Goal: Information Seeking & Learning: Learn about a topic

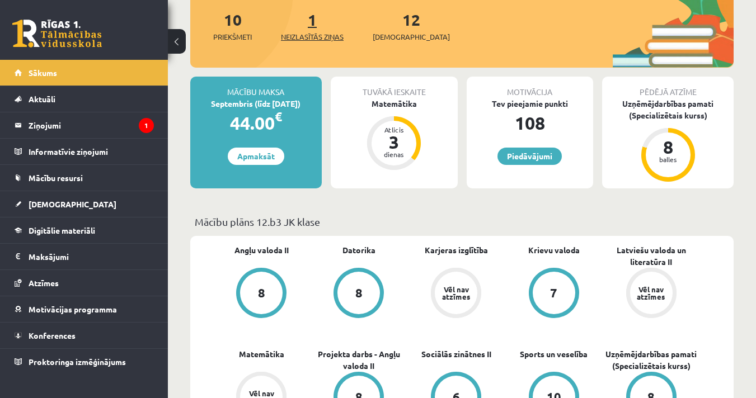
scroll to position [77, 0]
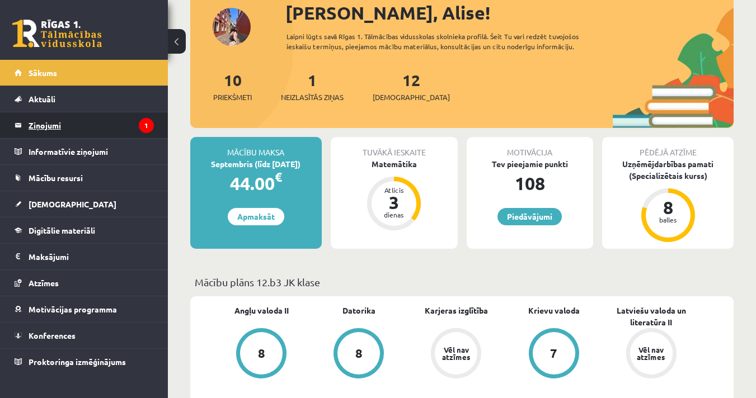
click at [41, 129] on legend "Ziņojumi 1" at bounding box center [91, 125] width 125 height 26
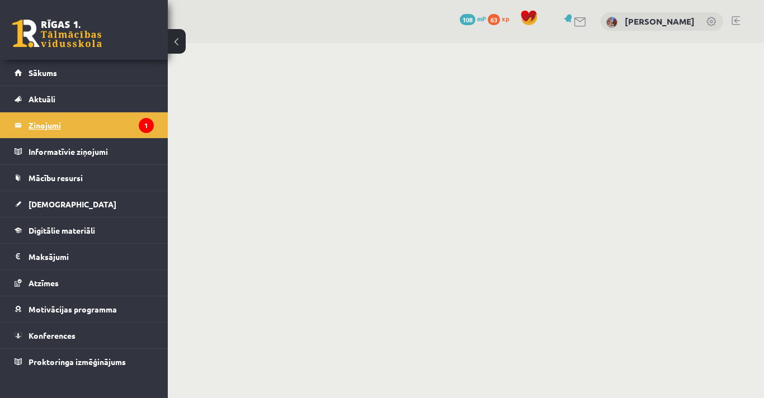
click at [41, 129] on legend "Ziņojumi 1" at bounding box center [91, 125] width 125 height 26
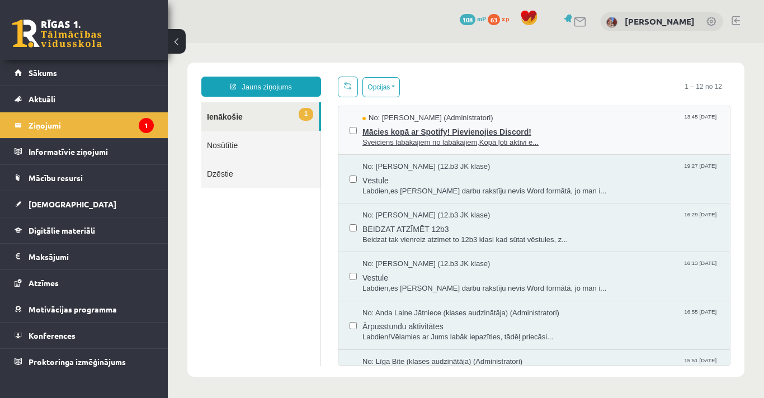
click at [425, 130] on span "Mācies kopā ar Spotify! Pievienojies Discord!" at bounding box center [541, 131] width 356 height 14
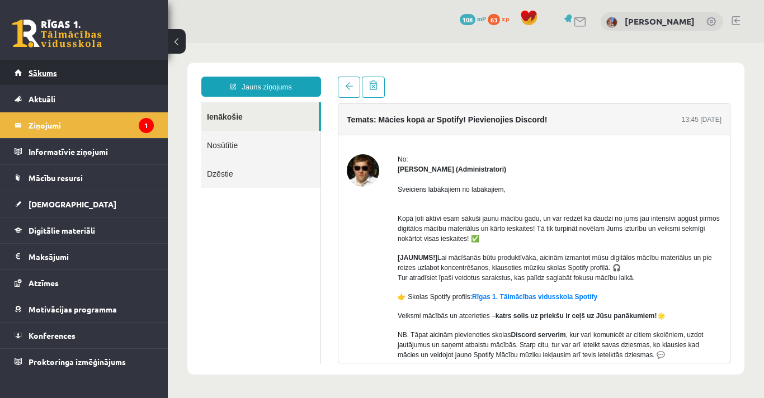
click at [26, 73] on link "Sākums" at bounding box center [84, 73] width 139 height 26
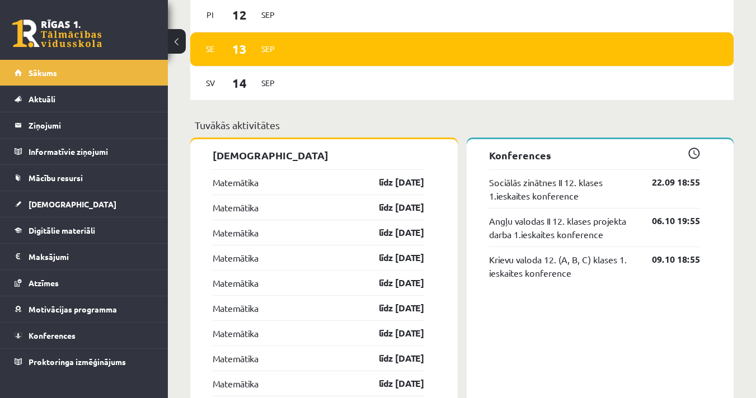
scroll to position [805, 0]
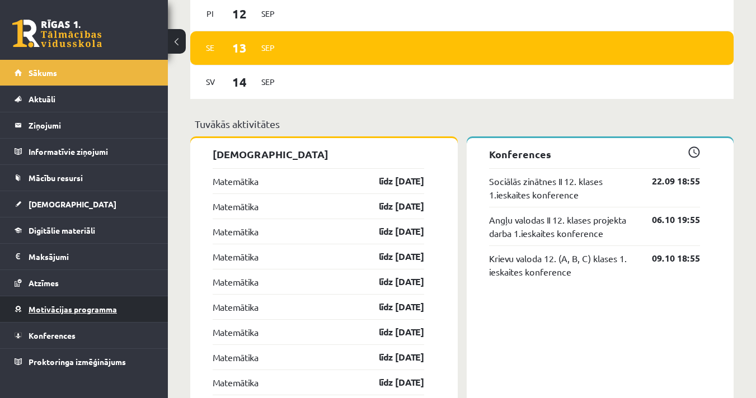
click at [73, 314] on link "Motivācijas programma" at bounding box center [84, 310] width 139 height 26
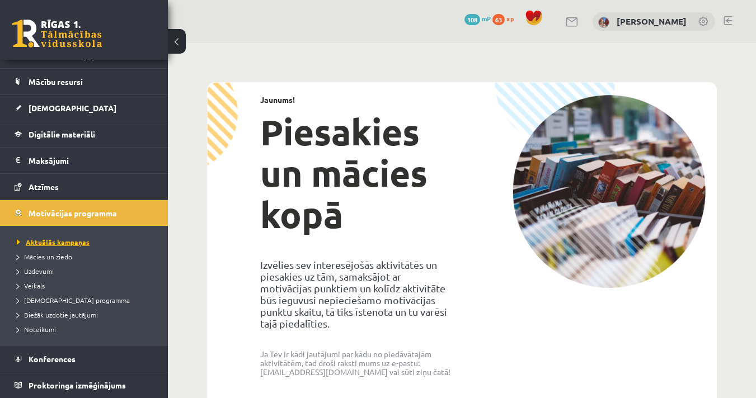
scroll to position [96, 0]
click at [44, 283] on span "Veikals" at bounding box center [31, 285] width 28 height 9
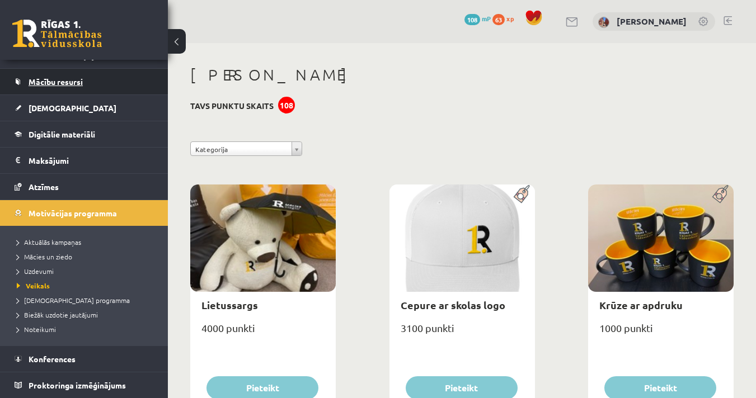
click at [52, 82] on span "Mācību resursi" at bounding box center [56, 82] width 54 height 10
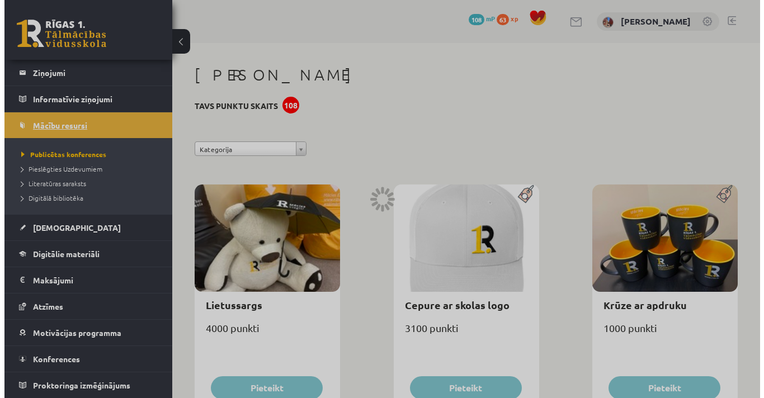
scroll to position [53, 0]
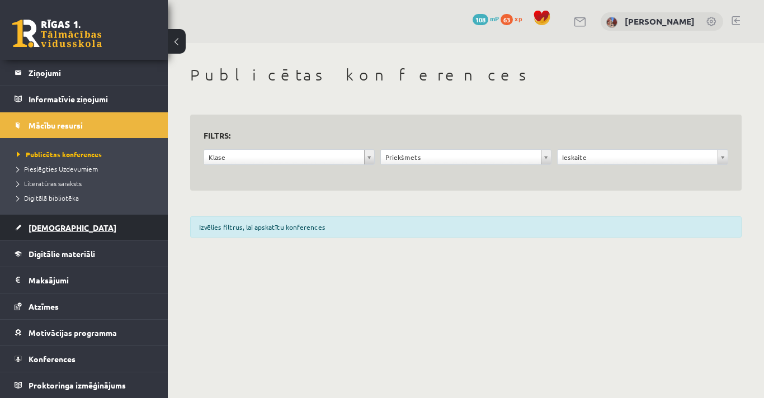
click at [74, 238] on link "[DEMOGRAPHIC_DATA]" at bounding box center [84, 228] width 139 height 26
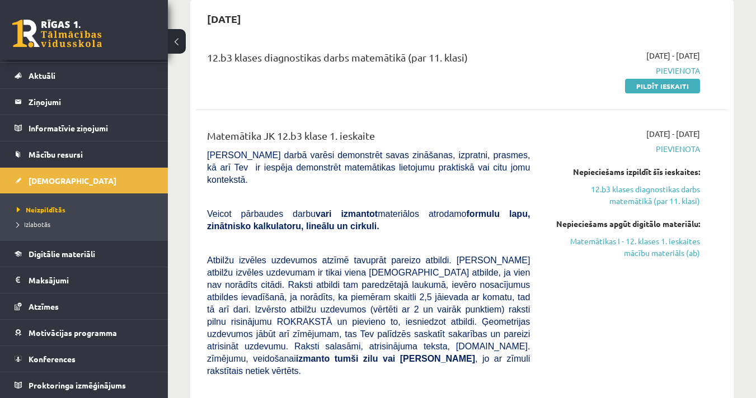
scroll to position [110, 0]
click at [651, 245] on link "Matemātikas I - 12. klases 1. ieskaites mācību materiāls (ab)" at bounding box center [623, 247] width 153 height 23
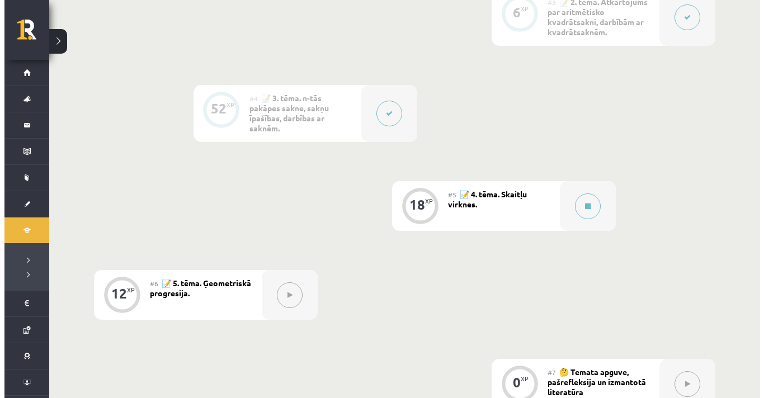
scroll to position [643, 0]
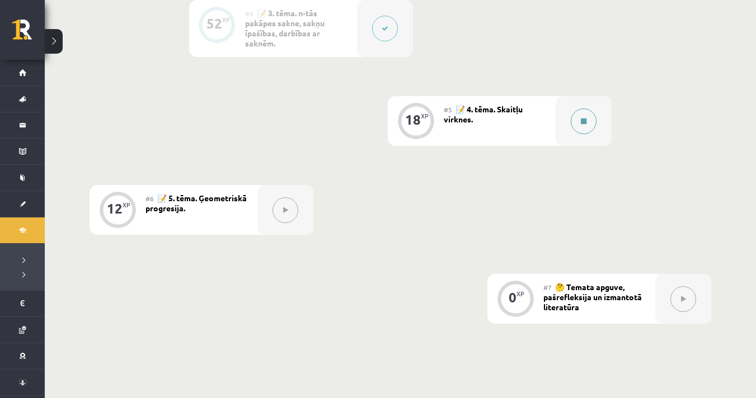
click at [587, 117] on button at bounding box center [584, 122] width 26 height 26
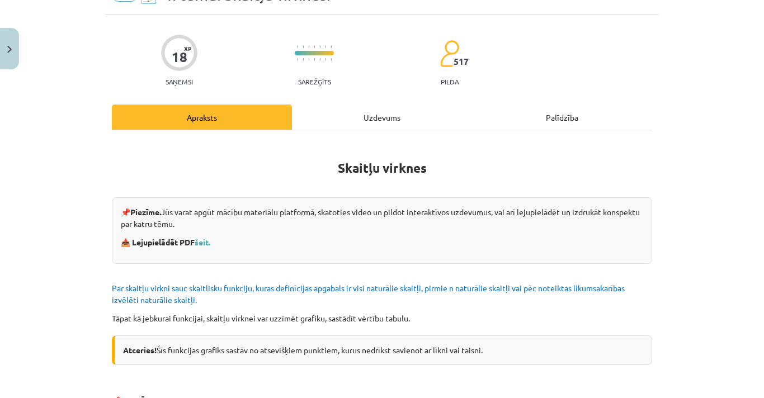
scroll to position [0, 0]
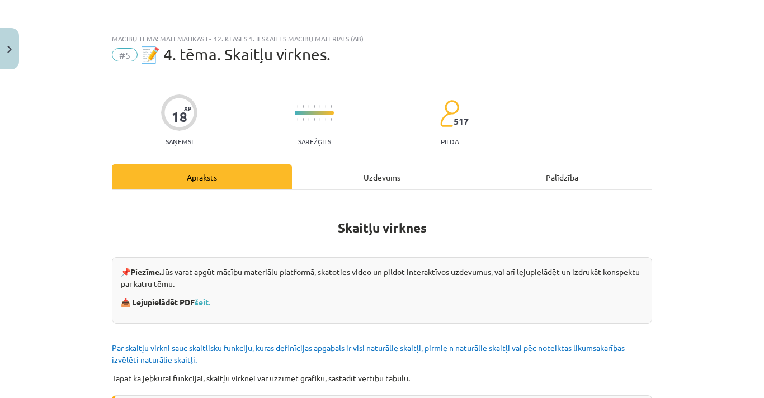
click at [470, 219] on h1 "Skaitļu virknes" at bounding box center [382, 217] width 540 height 35
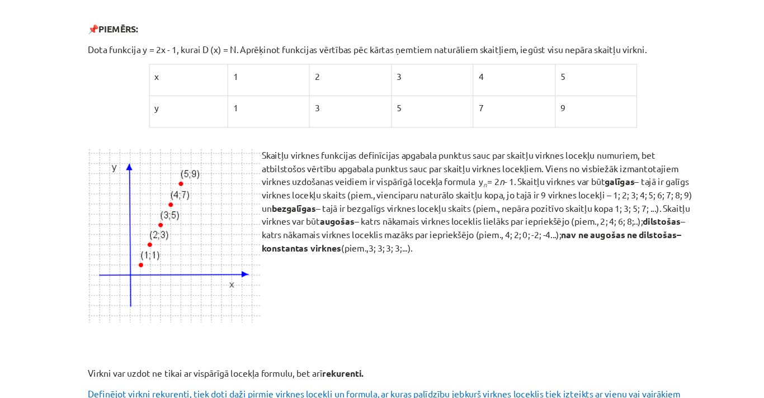
scroll to position [436, 0]
click at [427, 153] on p "Skaitļu virknes funkcijas definīcijas apgabala punktus sauc par skaitļu virknes…" at bounding box center [382, 178] width 540 height 94
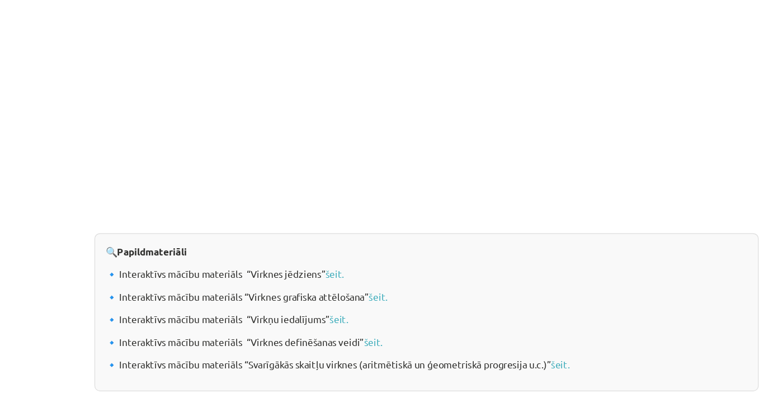
scroll to position [1170, 0]
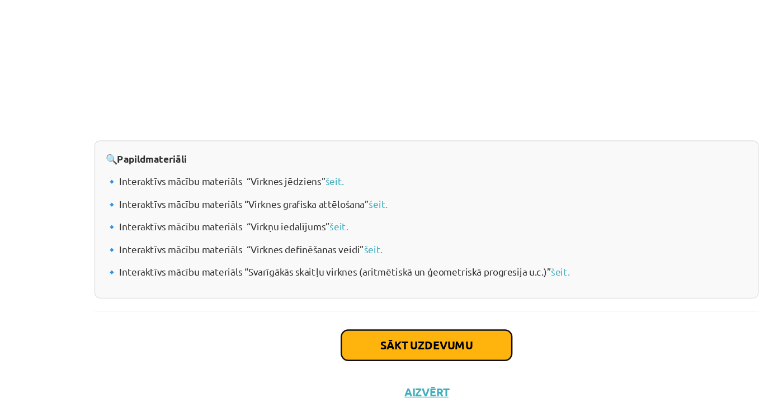
click at [357, 309] on button "Sākt uzdevumu" at bounding box center [382, 314] width 139 height 25
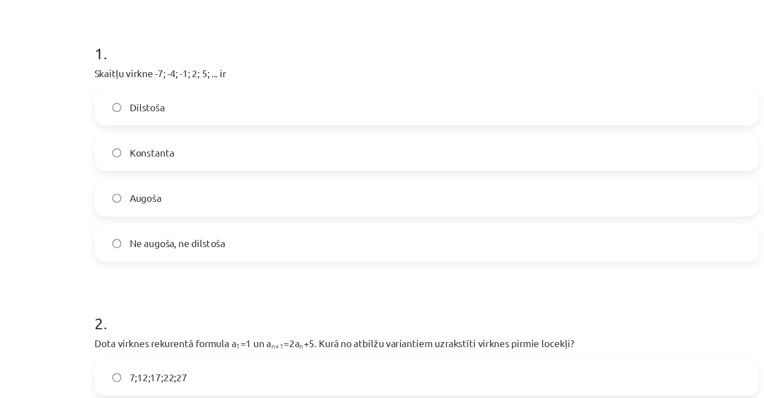
scroll to position [208, 0]
click at [166, 158] on label "Augoša" at bounding box center [382, 160] width 538 height 28
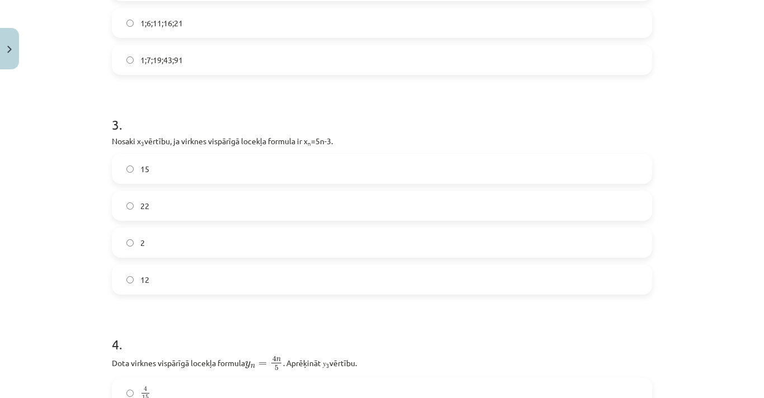
scroll to position [564, 0]
click at [163, 275] on label "12" at bounding box center [382, 281] width 538 height 28
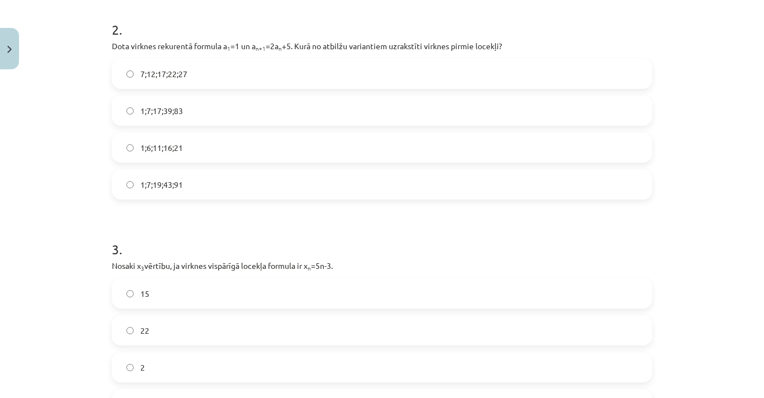
scroll to position [441, 0]
click at [159, 188] on span "1;7;19;43;91" at bounding box center [161, 184] width 43 height 12
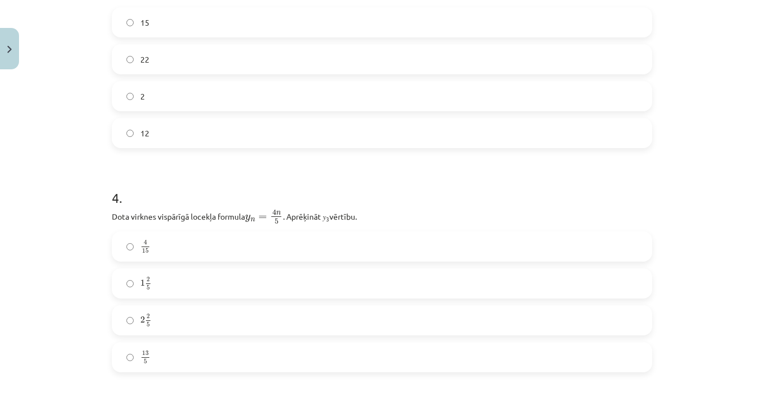
scroll to position [797, 0]
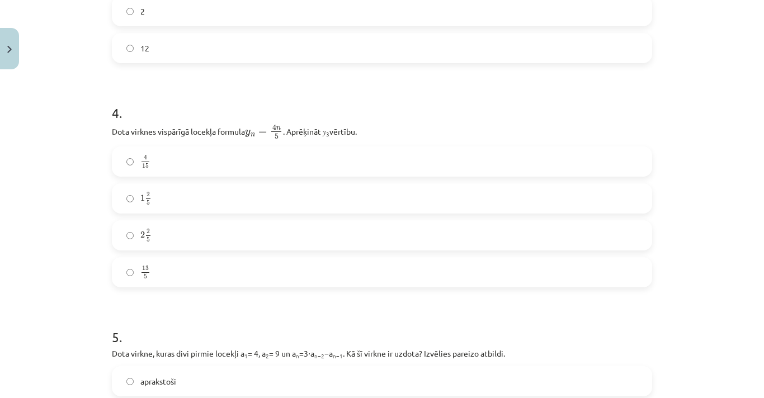
click at [147, 232] on span "2" at bounding box center [148, 231] width 3 height 5
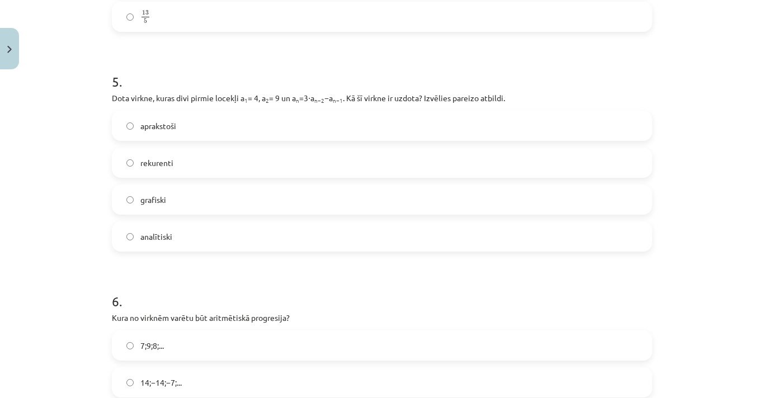
scroll to position [1033, 0]
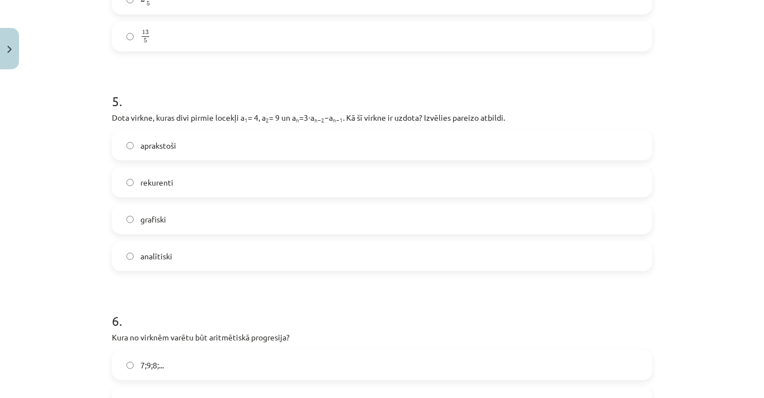
click at [229, 149] on label "aprakstoši" at bounding box center [382, 145] width 538 height 28
click at [199, 181] on label "rekurenti" at bounding box center [382, 182] width 538 height 28
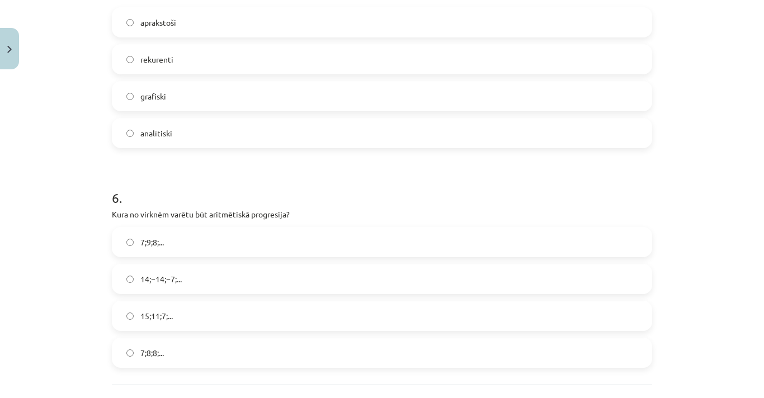
scroll to position [1210, 0]
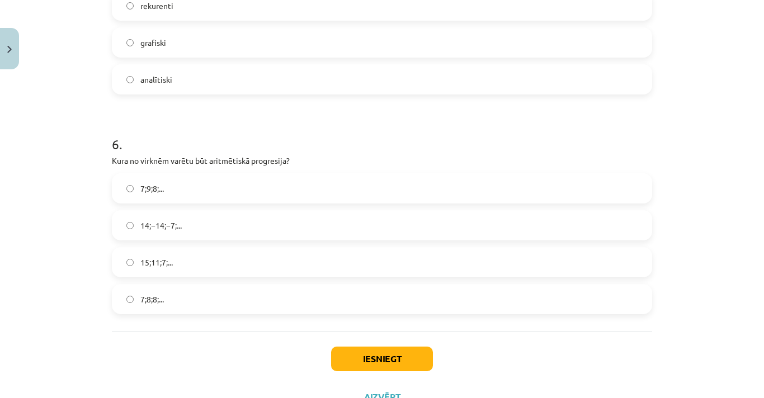
click at [145, 266] on span "15;11;7;..." at bounding box center [156, 263] width 32 height 12
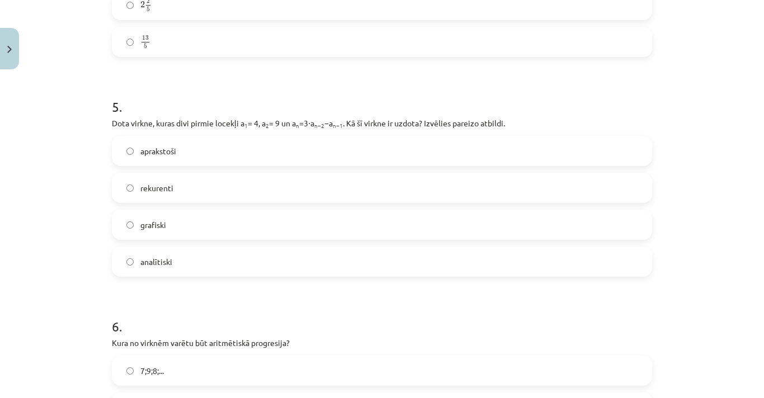
scroll to position [1256, 0]
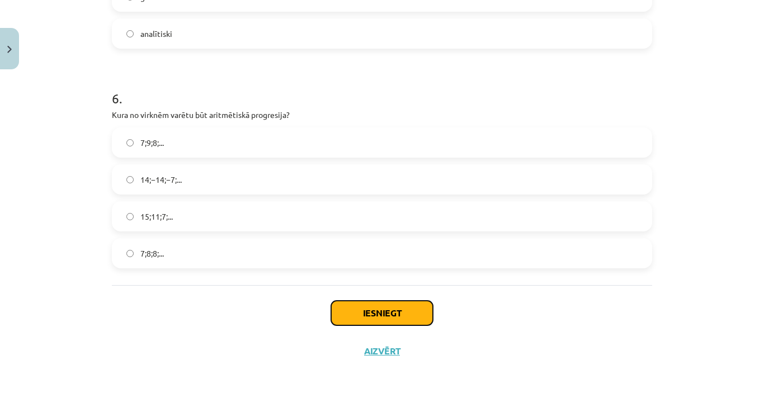
click at [350, 315] on button "Iesniegt" at bounding box center [382, 313] width 102 height 25
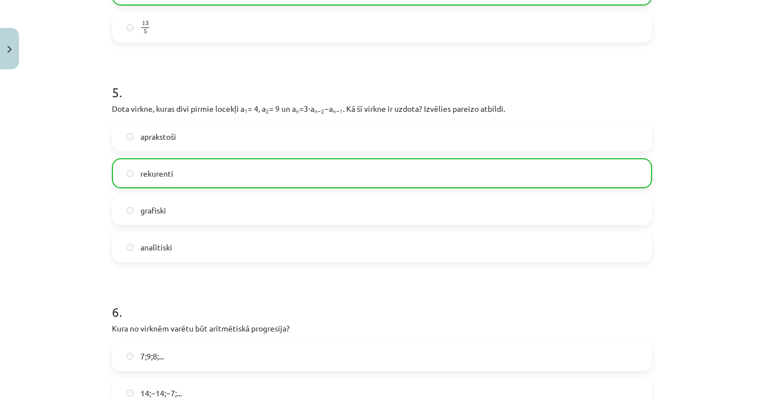
scroll to position [1291, 0]
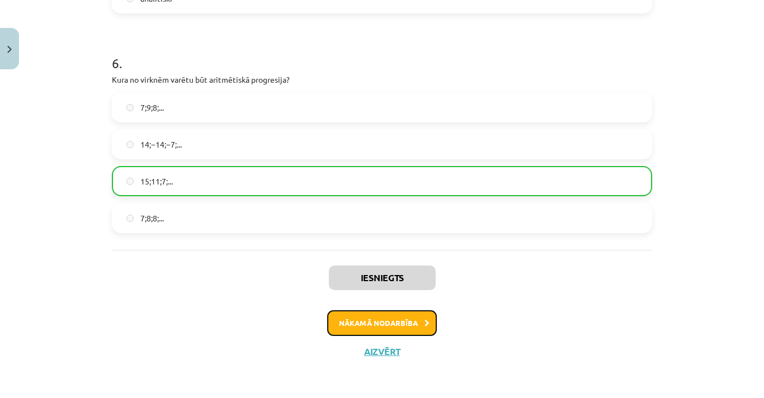
click at [372, 327] on button "Nākamā nodarbība" at bounding box center [382, 324] width 110 height 26
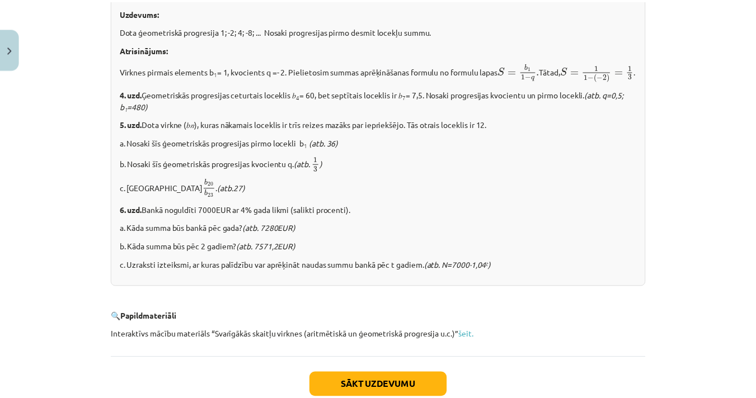
scroll to position [1416, 0]
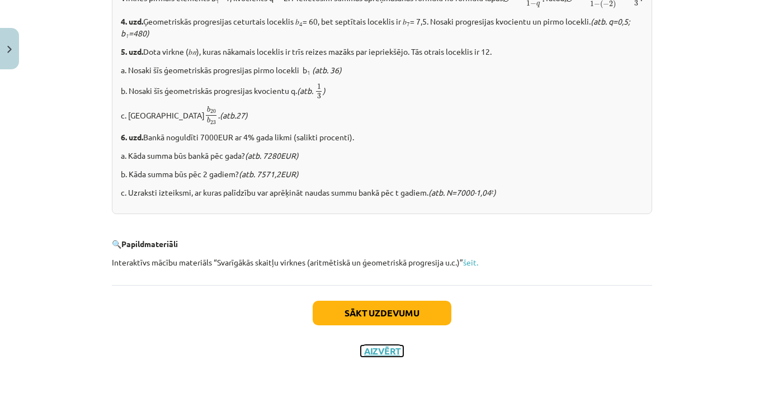
click at [375, 352] on button "Aizvērt" at bounding box center [382, 351] width 43 height 11
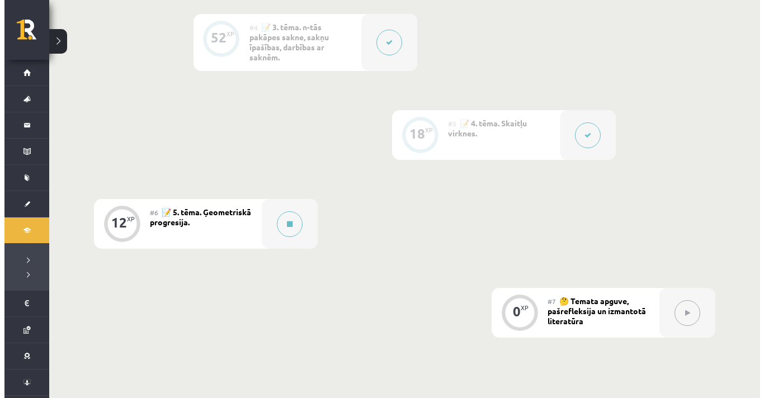
scroll to position [624, 0]
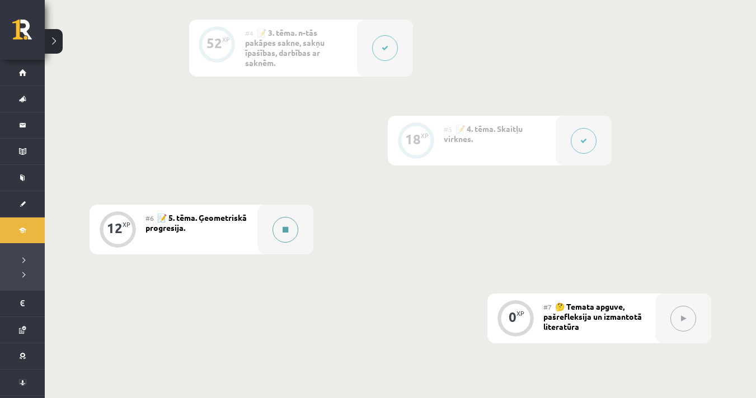
click at [291, 241] on button at bounding box center [285, 230] width 26 height 26
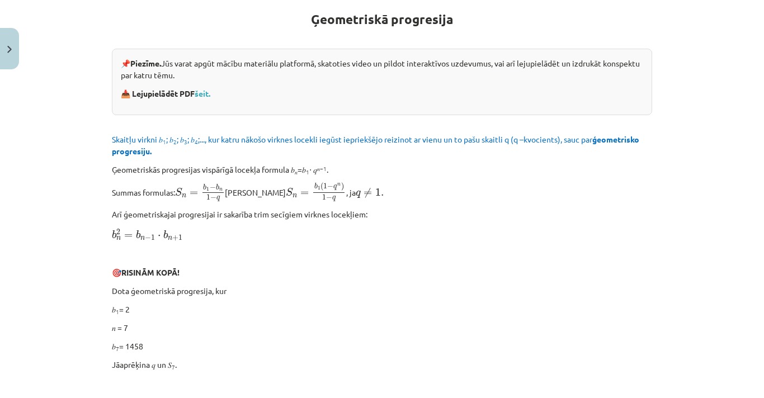
scroll to position [145, 0]
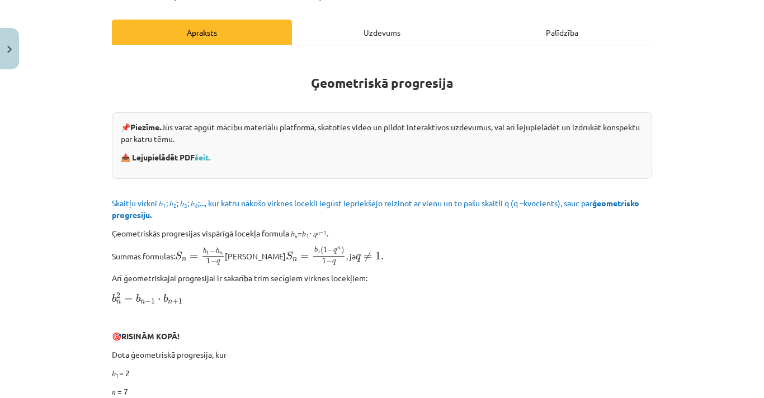
click at [387, 34] on div "Uzdevums" at bounding box center [382, 32] width 180 height 25
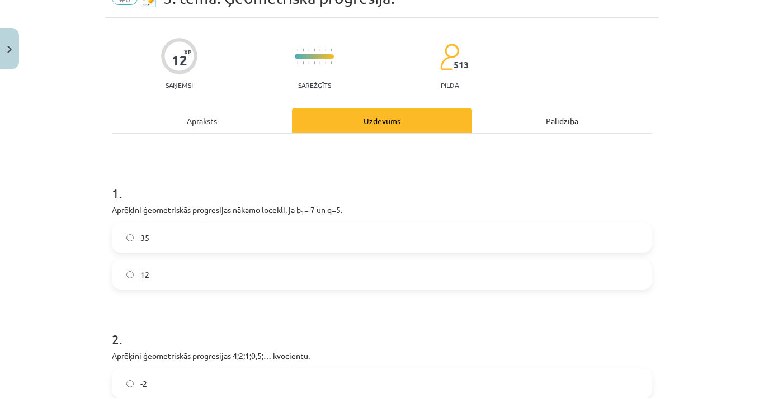
scroll to position [0, 0]
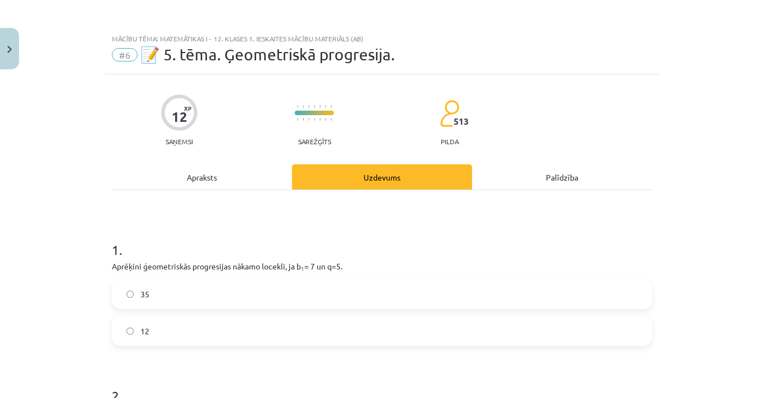
click at [189, 171] on div "Apraksts" at bounding box center [202, 176] width 180 height 25
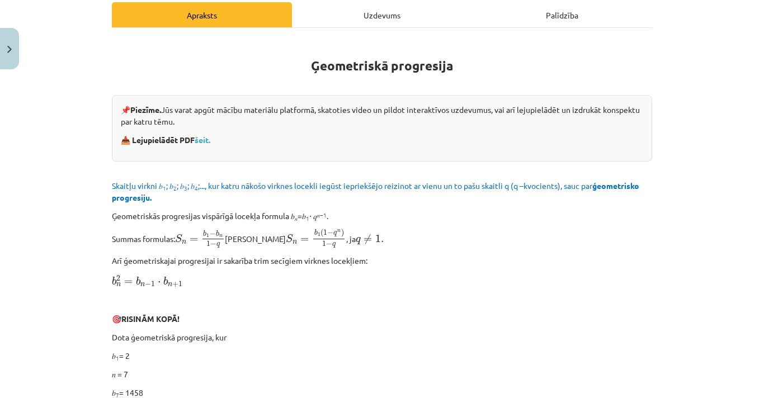
scroll to position [163, 0]
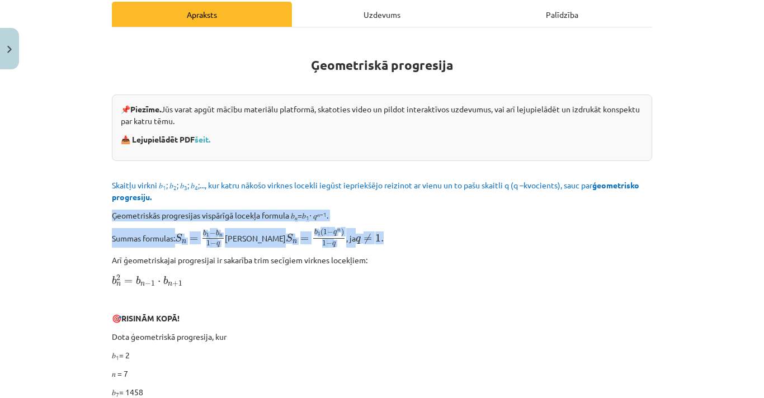
drag, startPoint x: 645, startPoint y: 198, endPoint x: 565, endPoint y: 237, distance: 88.8
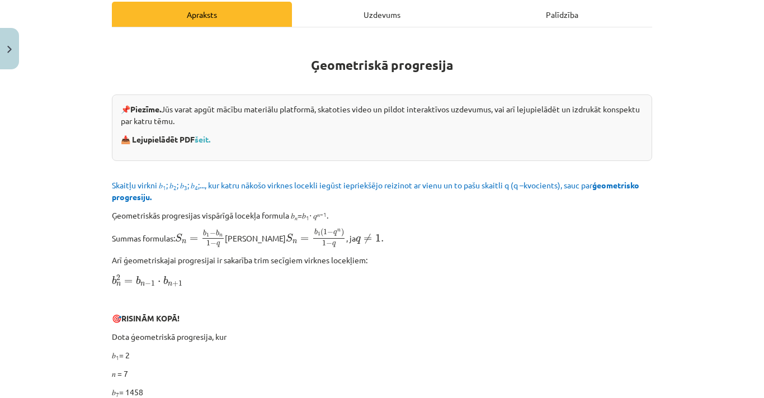
click at [565, 237] on p "Summas formulas: S n = b 1 − b n 1 − q S n = b 1 − b n 1 − q jeb S n = b 1 ( 1 …" at bounding box center [382, 238] width 540 height 20
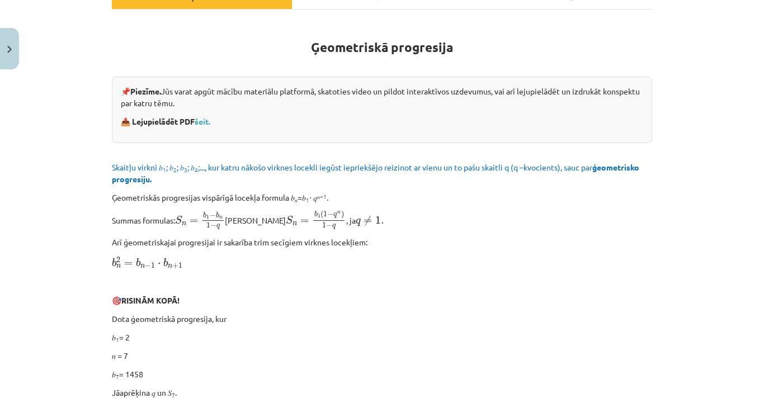
scroll to position [207, 0]
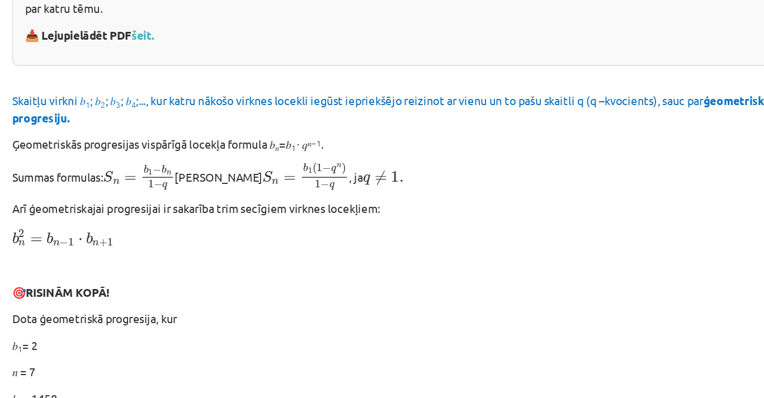
click at [339, 250] on p at bounding box center [382, 256] width 540 height 12
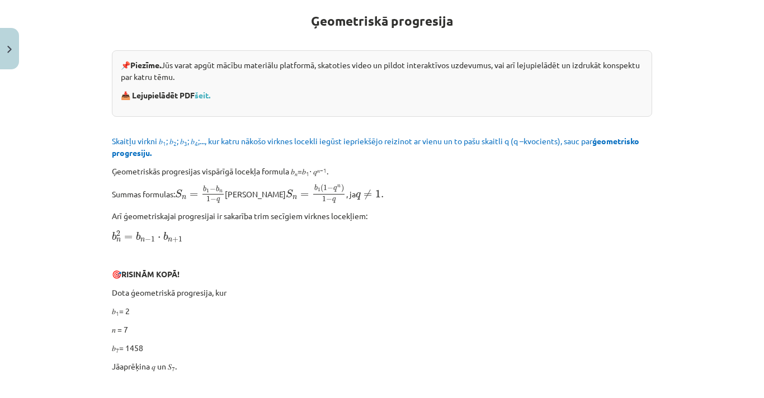
click at [297, 171] on p "Ģeometriskās progresijas vispārīgā locekļa formula 𝑏 𝑛 =𝑏 1 ⋅ 𝑞 𝑛−1 ." at bounding box center [382, 172] width 540 height 12
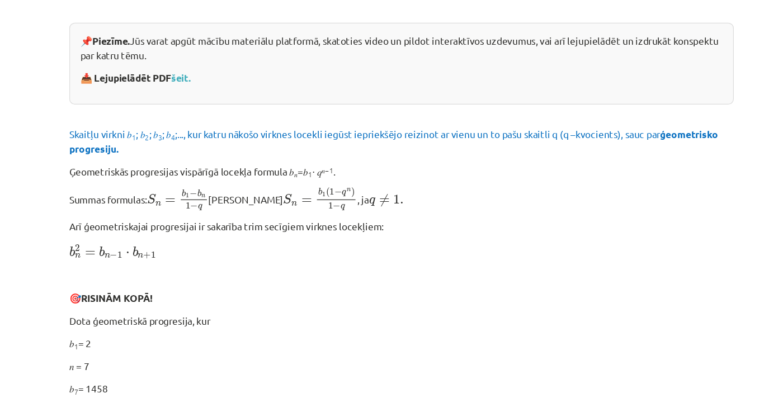
click at [297, 171] on sub "𝑛" at bounding box center [296, 174] width 3 height 8
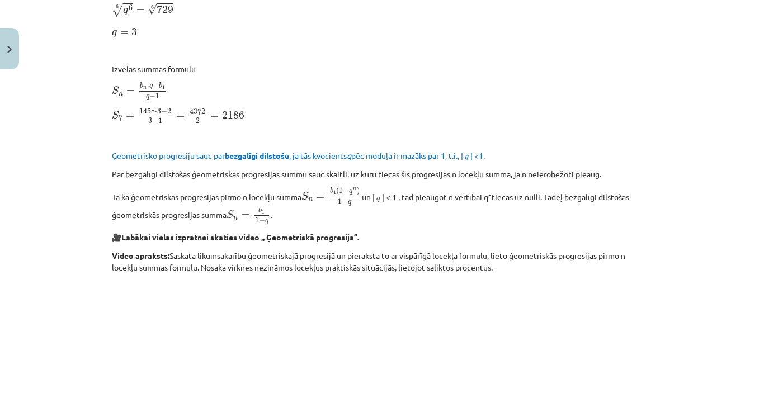
scroll to position [732, 0]
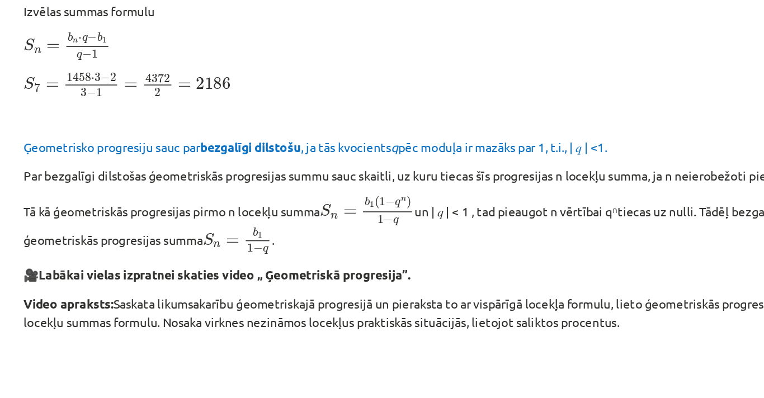
click at [322, 193] on span "=" at bounding box center [320, 195] width 8 height 4
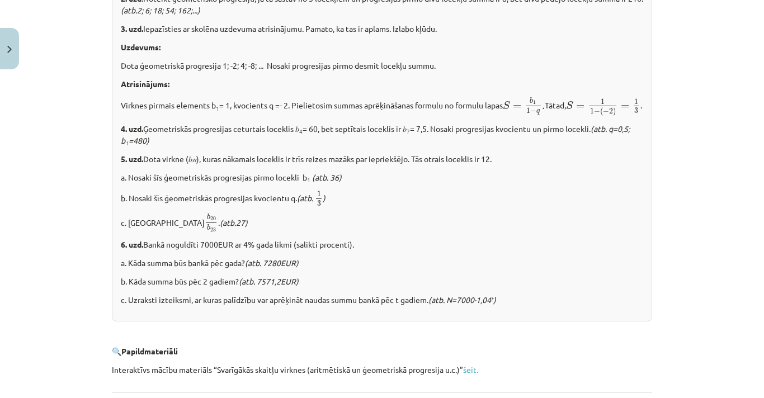
scroll to position [1416, 0]
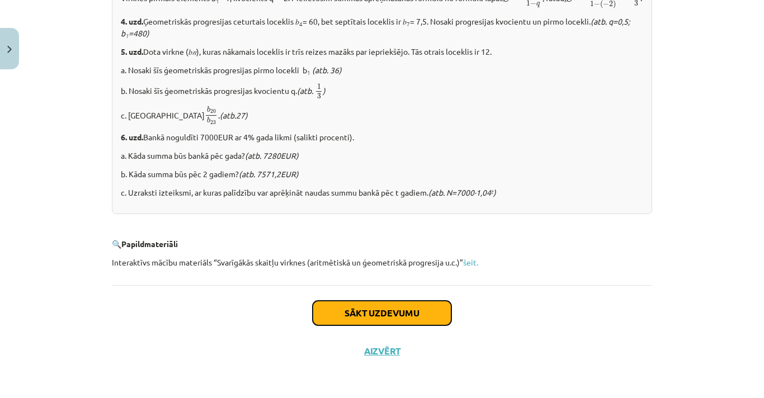
click at [372, 314] on button "Sākt uzdevumu" at bounding box center [382, 313] width 139 height 25
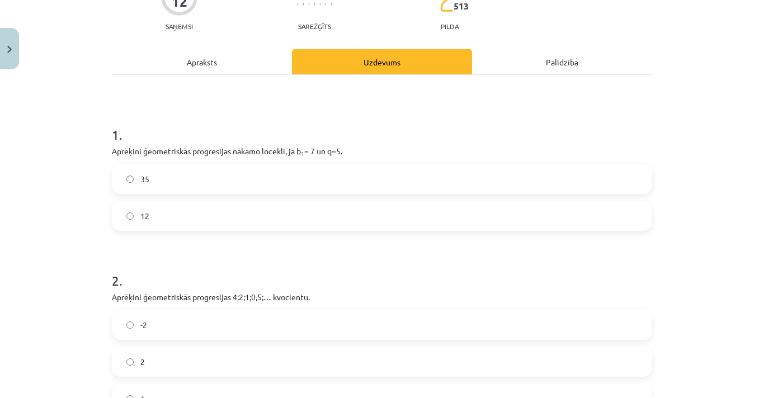
scroll to position [116, 0]
click at [312, 171] on label "35" at bounding box center [382, 178] width 538 height 28
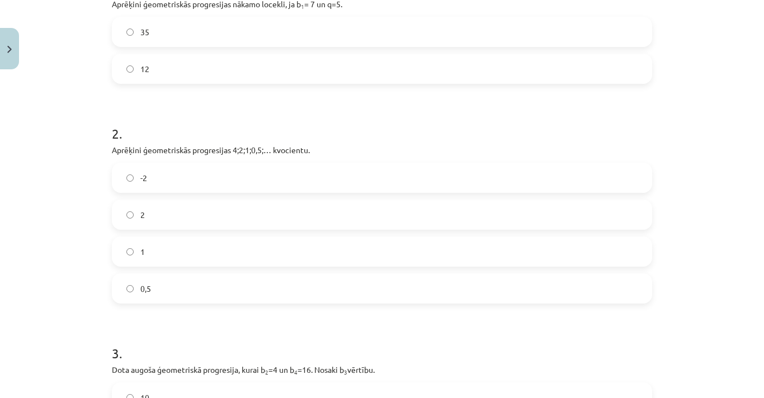
scroll to position [258, 0]
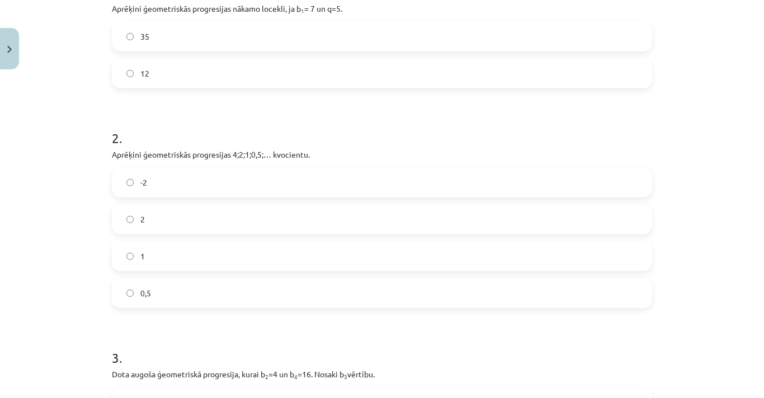
click at [147, 298] on span "0,5" at bounding box center [145, 294] width 11 height 12
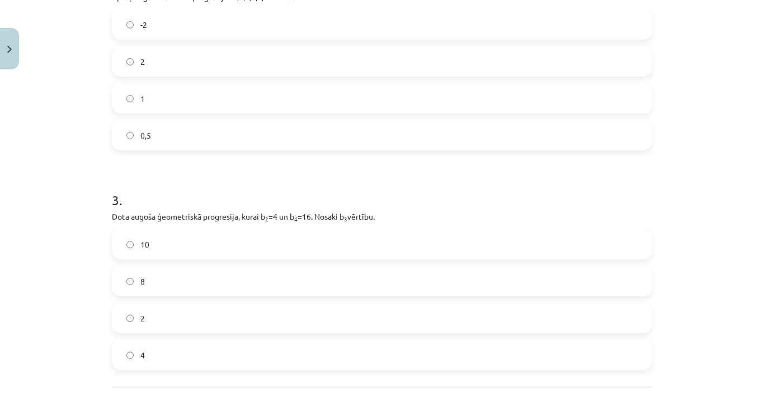
scroll to position [517, 0]
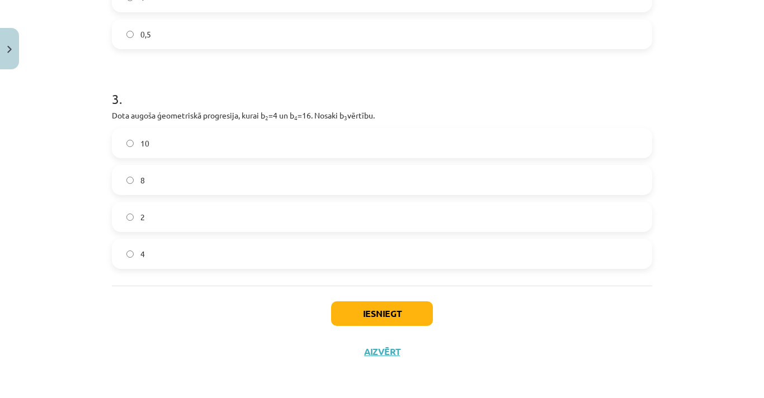
click at [166, 188] on label "8" at bounding box center [382, 180] width 538 height 28
click at [335, 316] on button "Iesniegt" at bounding box center [382, 314] width 102 height 25
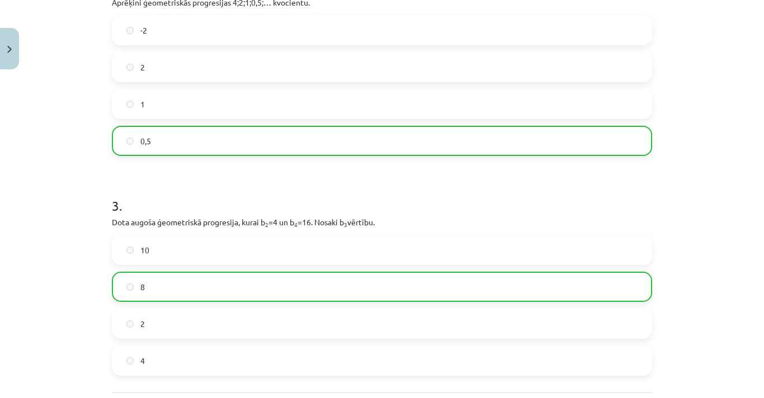
scroll to position [553, 0]
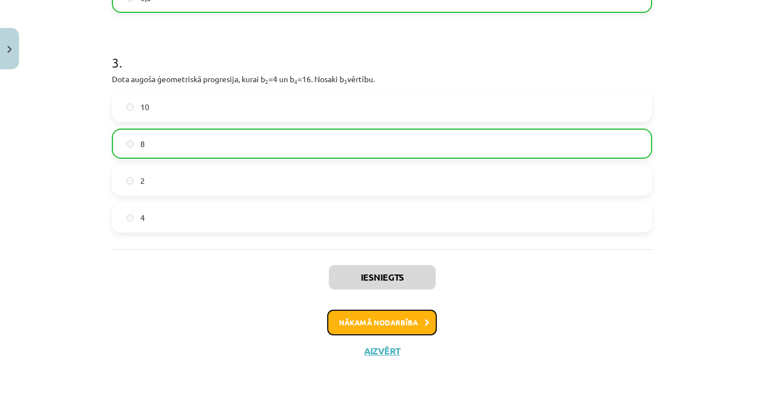
click at [405, 330] on button "Nākamā nodarbība" at bounding box center [382, 323] width 110 height 26
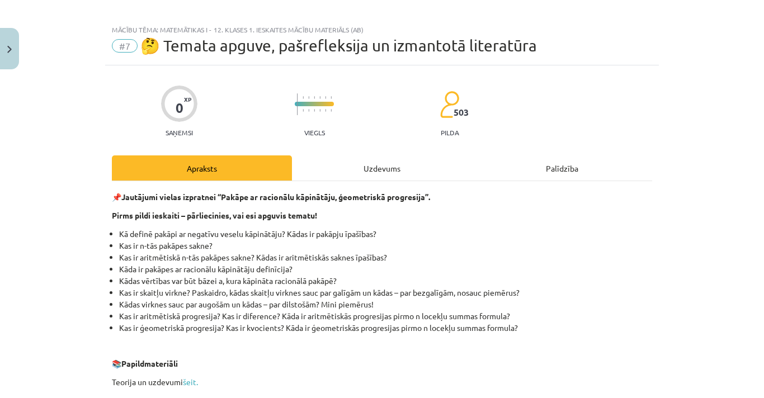
scroll to position [0, 0]
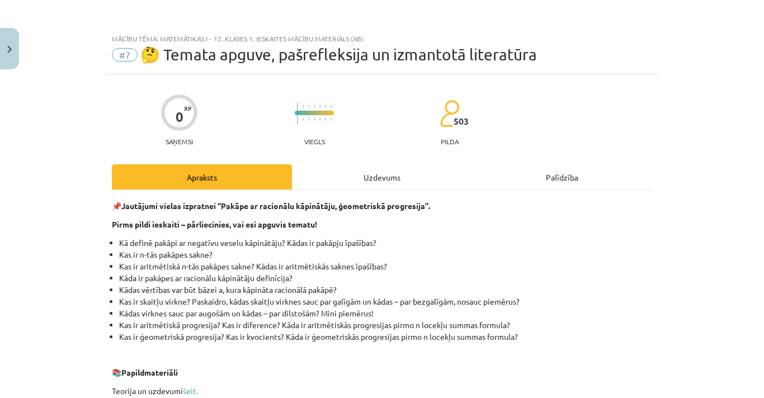
click at [408, 176] on div "Uzdevums" at bounding box center [382, 176] width 180 height 25
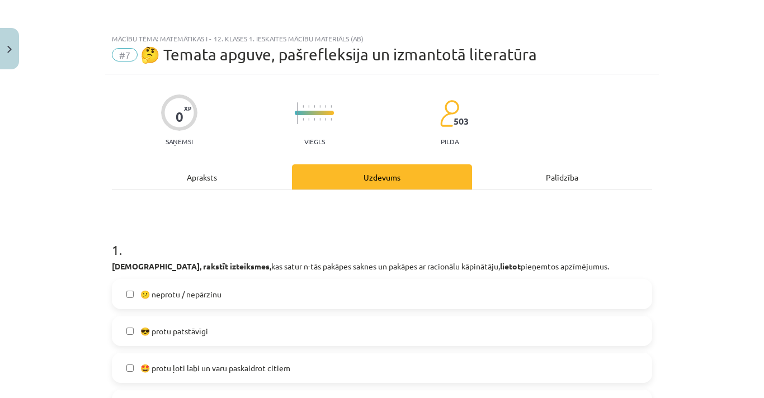
click at [254, 167] on div "Apraksts" at bounding box center [202, 176] width 180 height 25
